Goal: Register for event/course

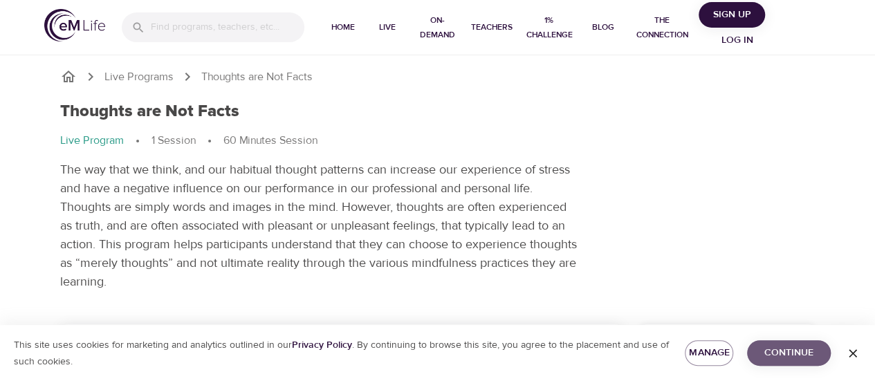
click at [809, 357] on span "Continue" at bounding box center [789, 352] width 62 height 17
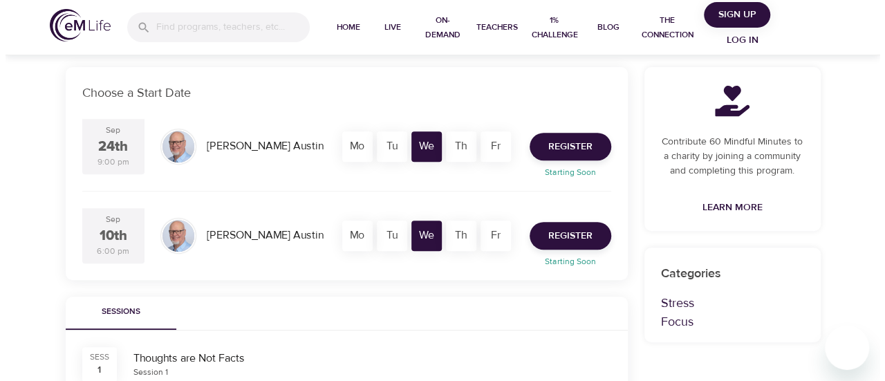
scroll to position [242, 0]
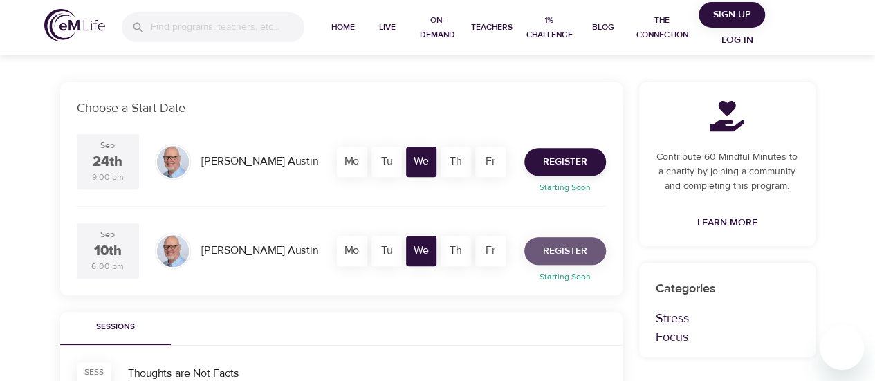
click at [555, 250] on span "Register" at bounding box center [565, 251] width 44 height 17
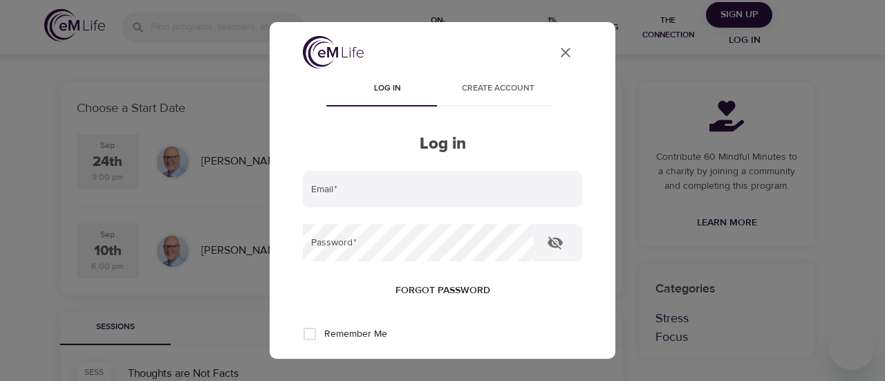
type input "ana.san_pedro@syngenta.com"
click at [311, 338] on input "Remember Me" at bounding box center [309, 334] width 29 height 29
checkbox input "true"
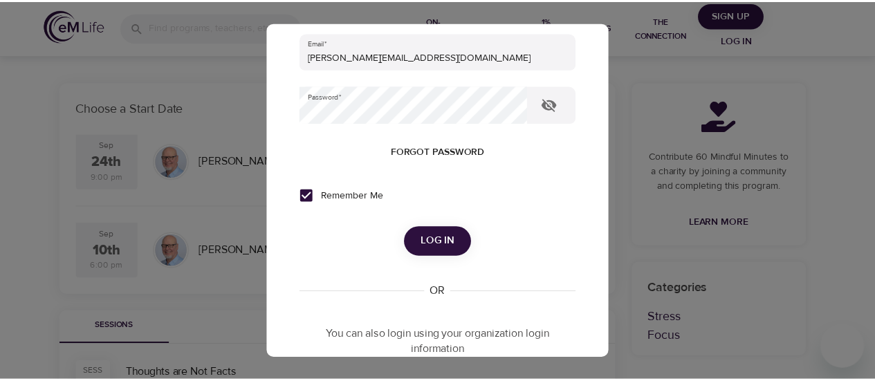
scroll to position [208, 0]
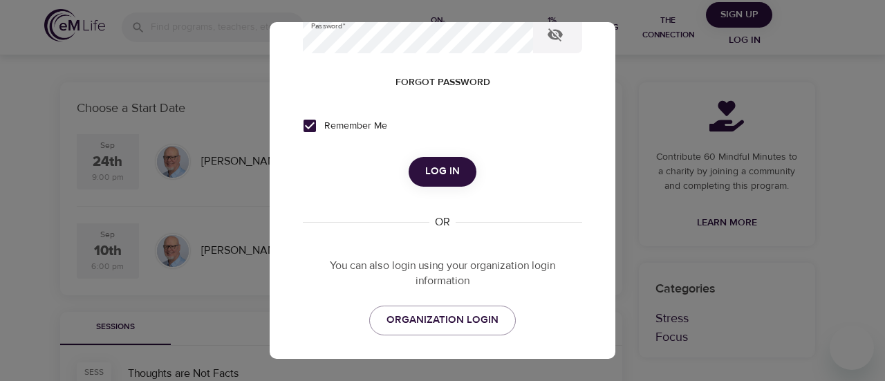
click at [411, 174] on button "Log in" at bounding box center [443, 171] width 68 height 29
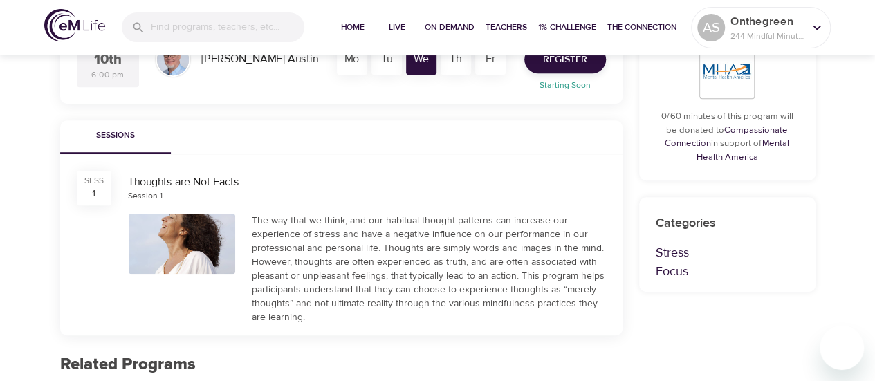
scroll to position [430, 0]
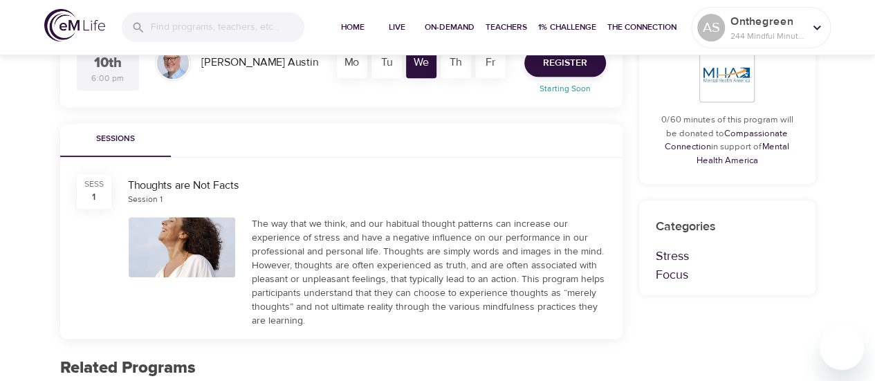
click at [169, 241] on div at bounding box center [182, 247] width 107 height 60
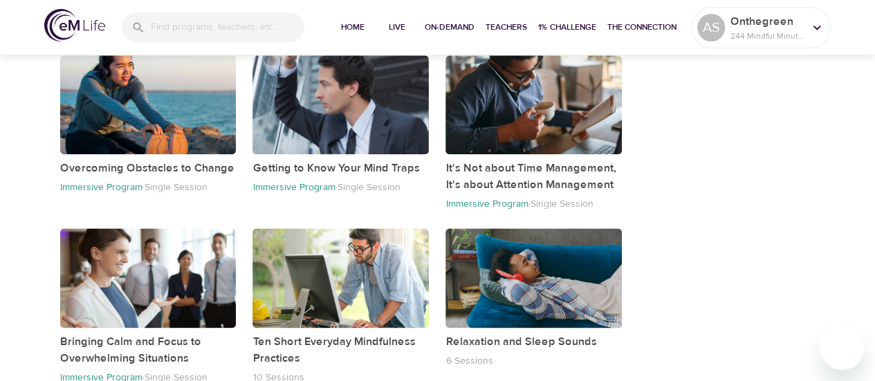
scroll to position [794, 0]
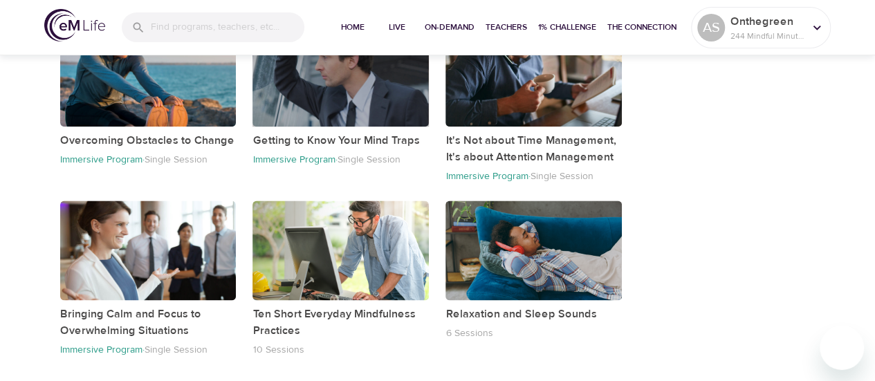
click at [344, 112] on div "button" at bounding box center [340, 77] width 176 height 99
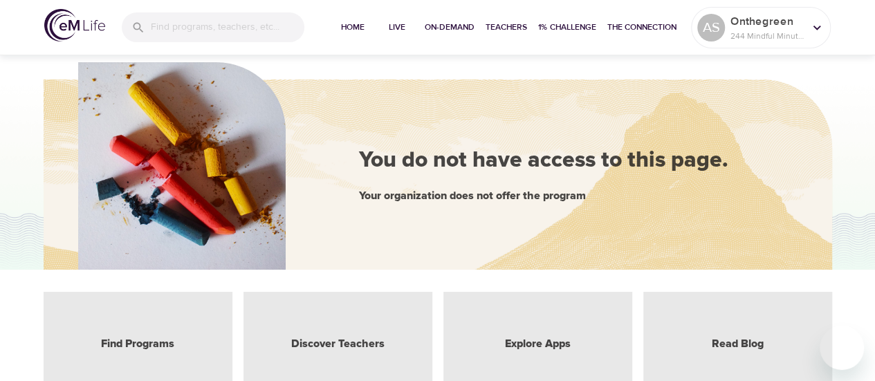
scroll to position [70, 0]
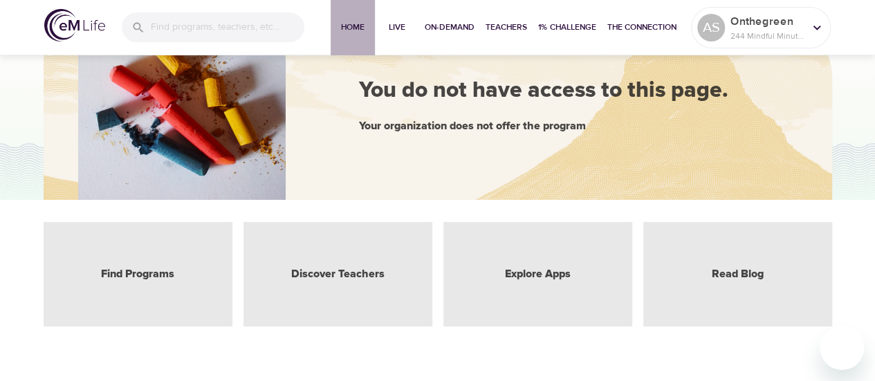
click at [351, 23] on span "Home" at bounding box center [352, 27] width 33 height 15
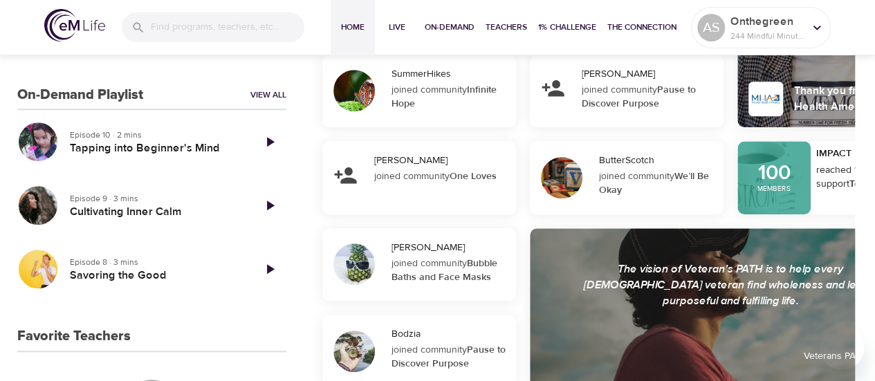
scroll to position [515, 0]
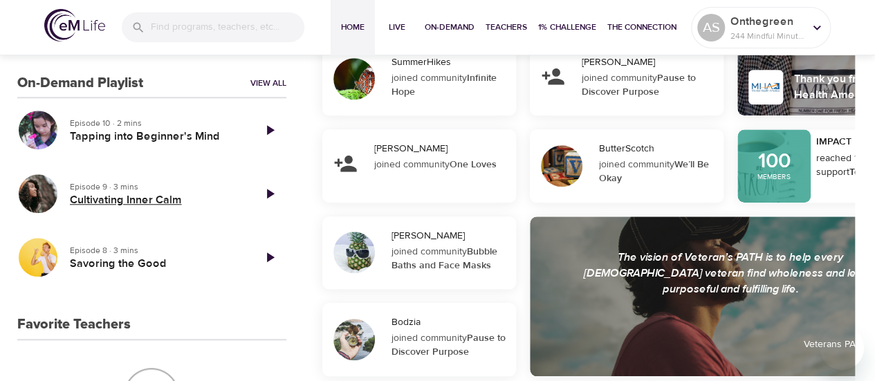
click at [136, 198] on h5 "Cultivating Inner Calm" at bounding box center [156, 200] width 172 height 15
